Goal: Information Seeking & Learning: Check status

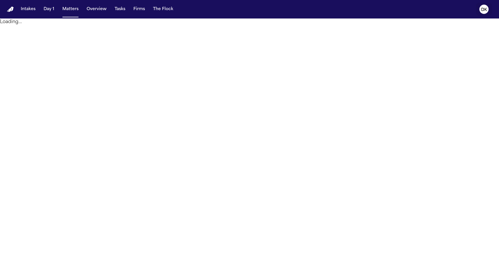
click at [487, 10] on icon "DK" at bounding box center [483, 9] width 9 height 9
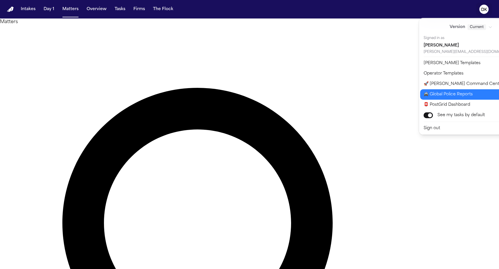
click at [460, 93] on button "🚔 Global Police Reports" at bounding box center [474, 94] width 108 height 10
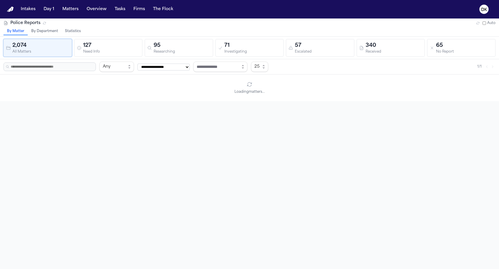
click at [75, 33] on button "Statistics" at bounding box center [72, 32] width 23 height 8
